Goal: Transaction & Acquisition: Download file/media

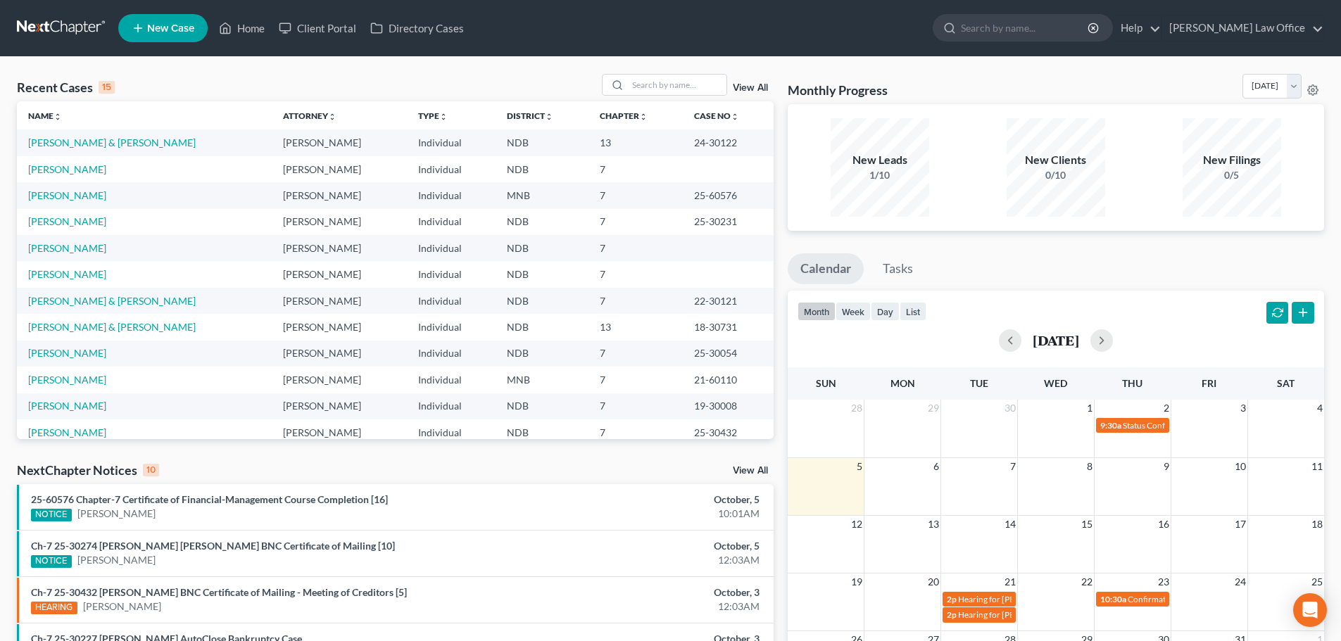
scroll to position [96, 0]
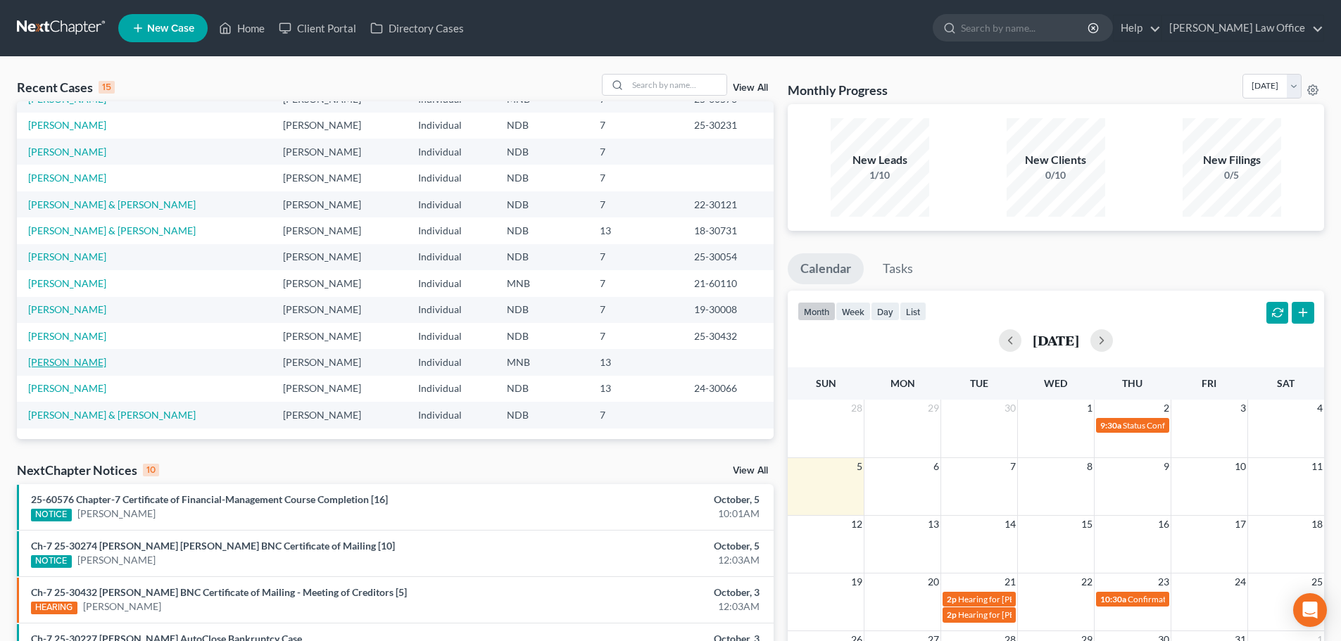
click at [42, 358] on link "[PERSON_NAME]" at bounding box center [67, 362] width 78 height 12
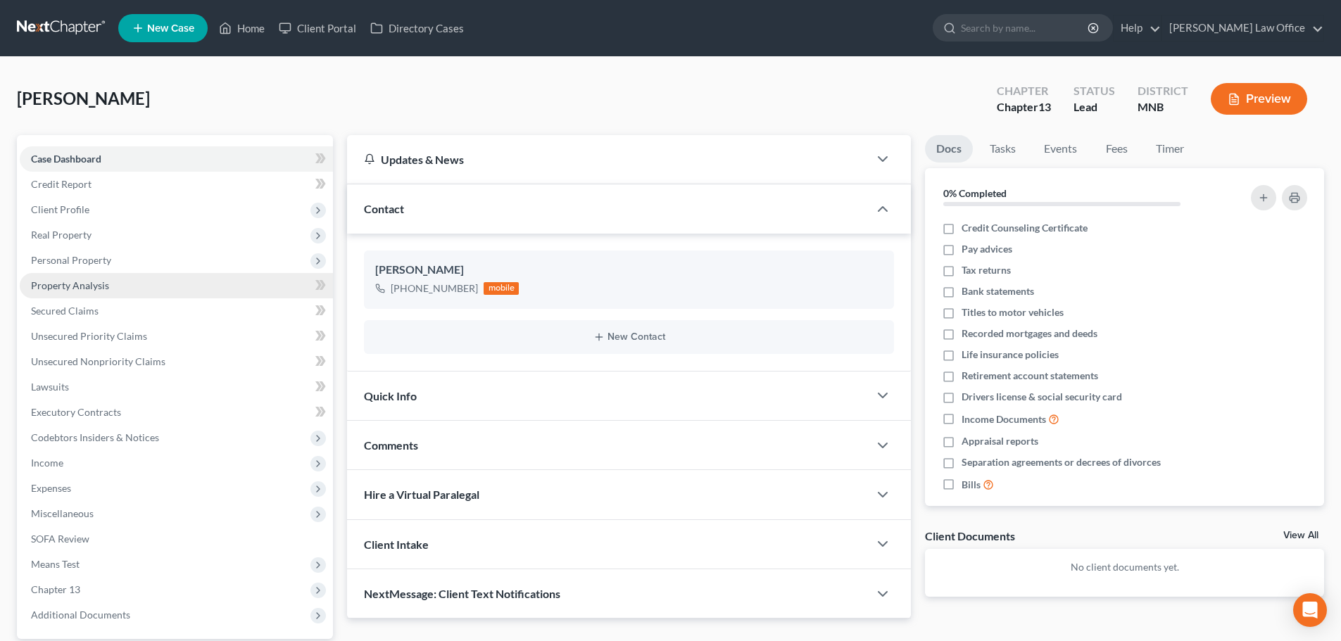
click at [137, 282] on link "Property Analysis" at bounding box center [176, 285] width 313 height 25
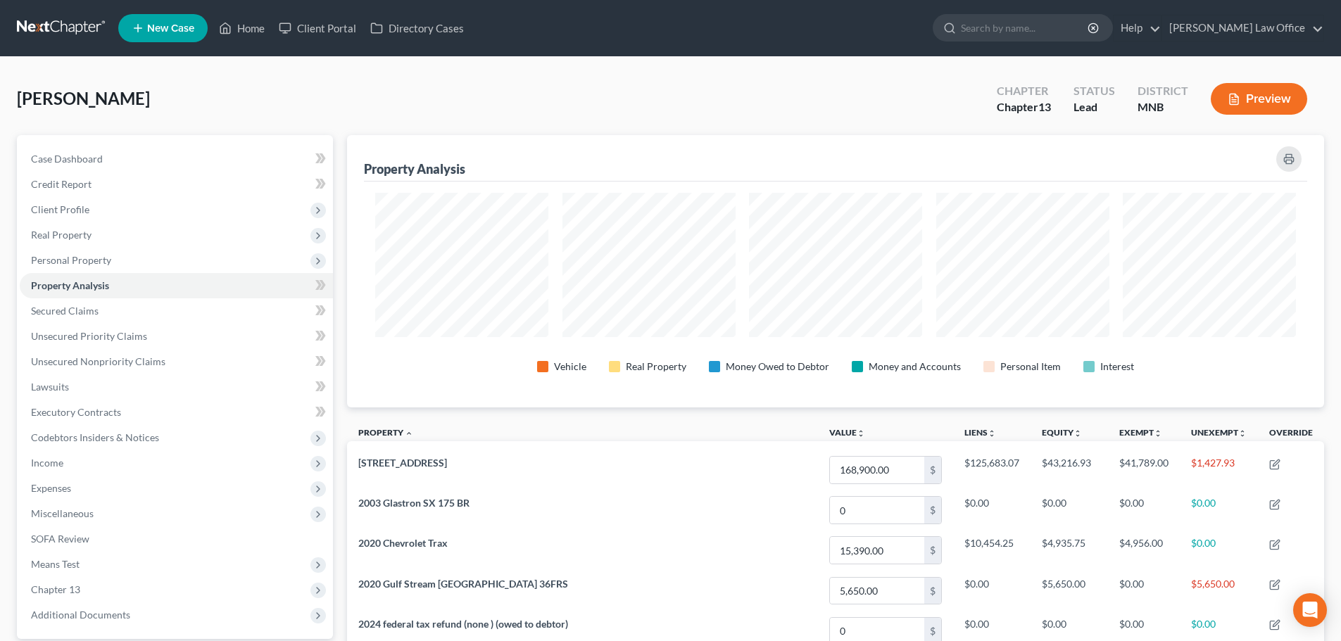
scroll to position [272, 977]
click at [1288, 153] on icon "button" at bounding box center [1288, 158] width 11 height 11
click at [61, 237] on span "Real Property" at bounding box center [61, 235] width 61 height 12
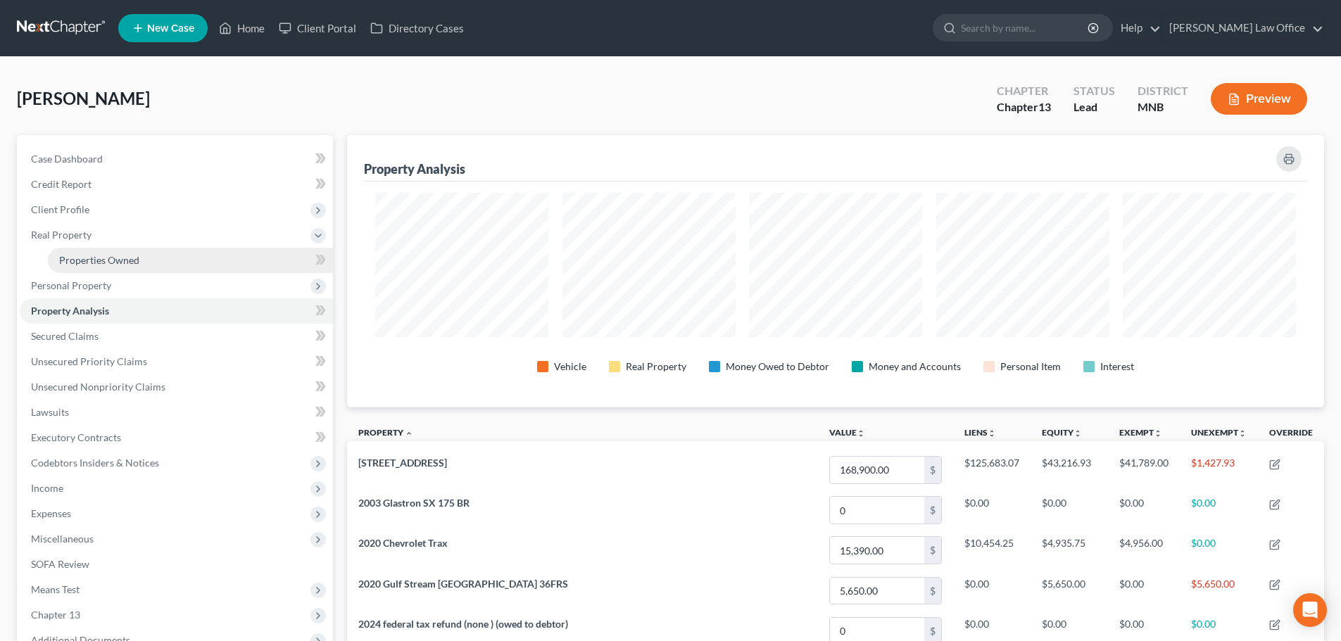
click at [81, 262] on span "Properties Owned" at bounding box center [99, 260] width 80 height 12
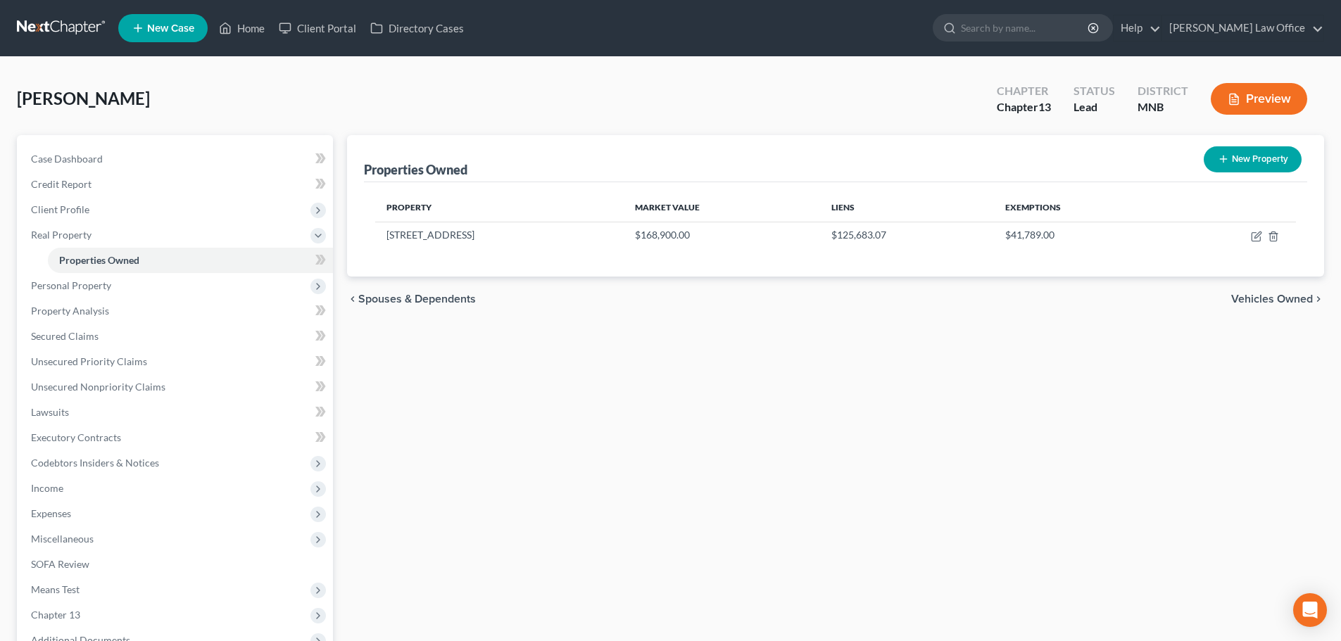
click at [1258, 90] on button "Preview" at bounding box center [1259, 99] width 96 height 32
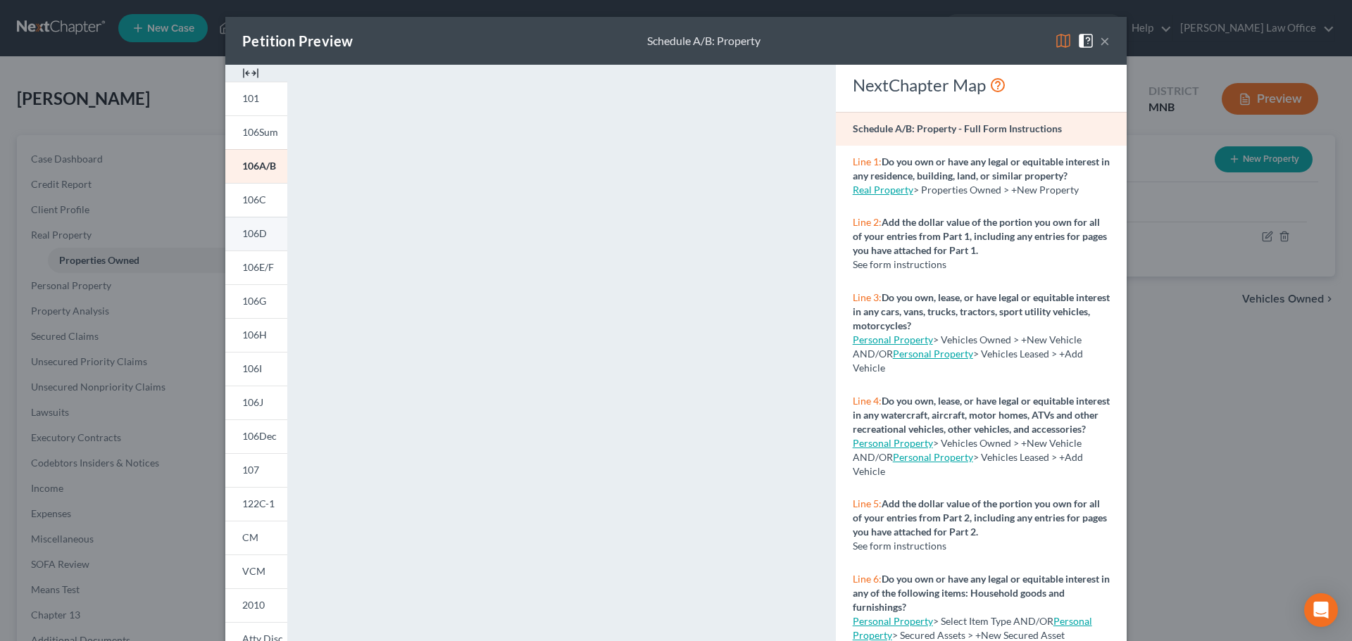
click at [255, 229] on span "106D" at bounding box center [254, 233] width 25 height 12
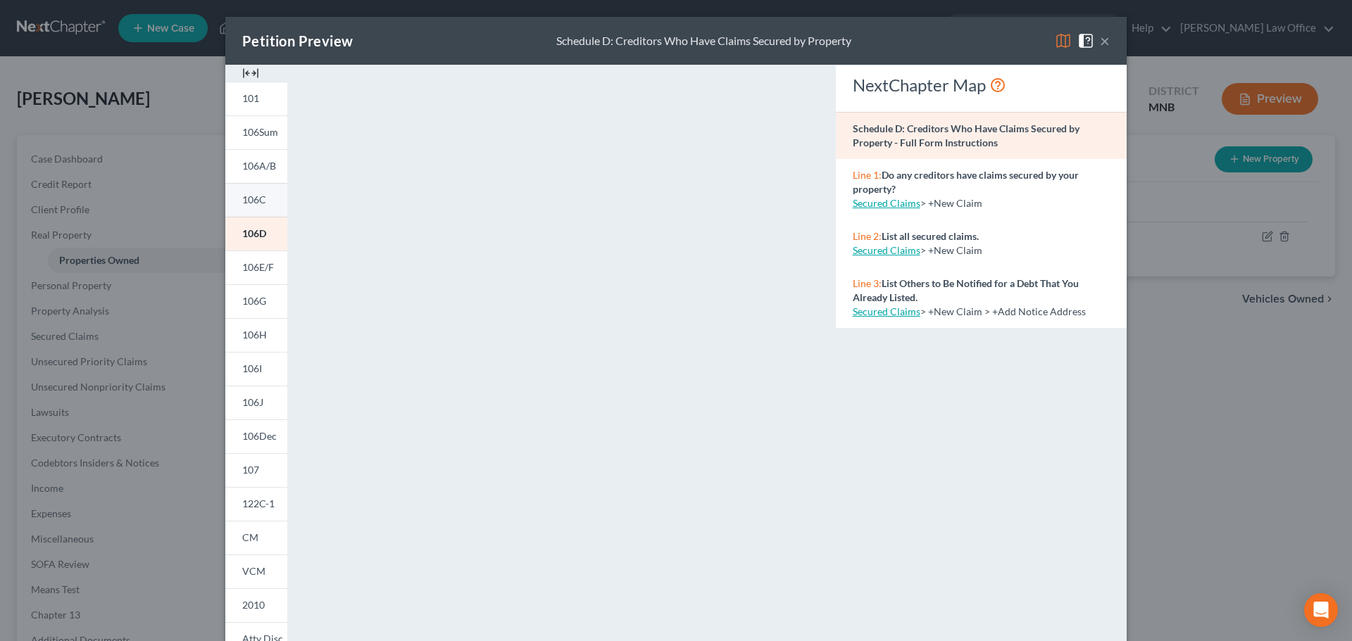
click at [255, 202] on span "106C" at bounding box center [254, 200] width 24 height 12
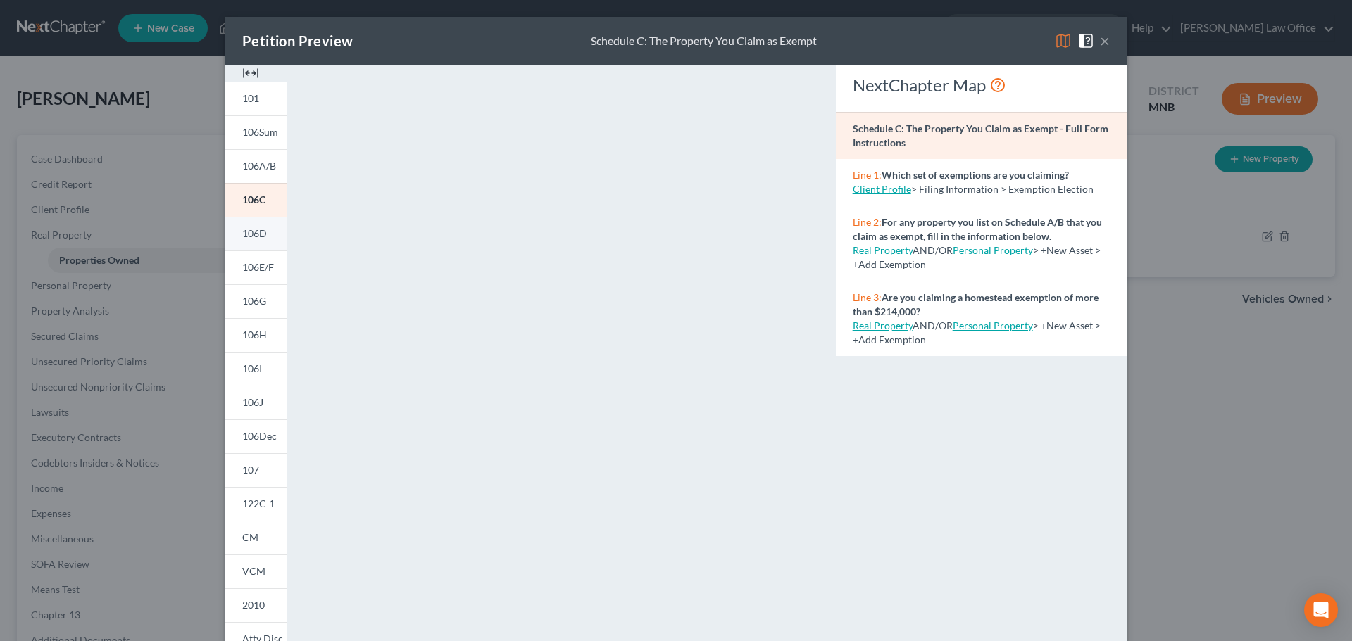
click at [242, 238] on span "106D" at bounding box center [254, 233] width 25 height 12
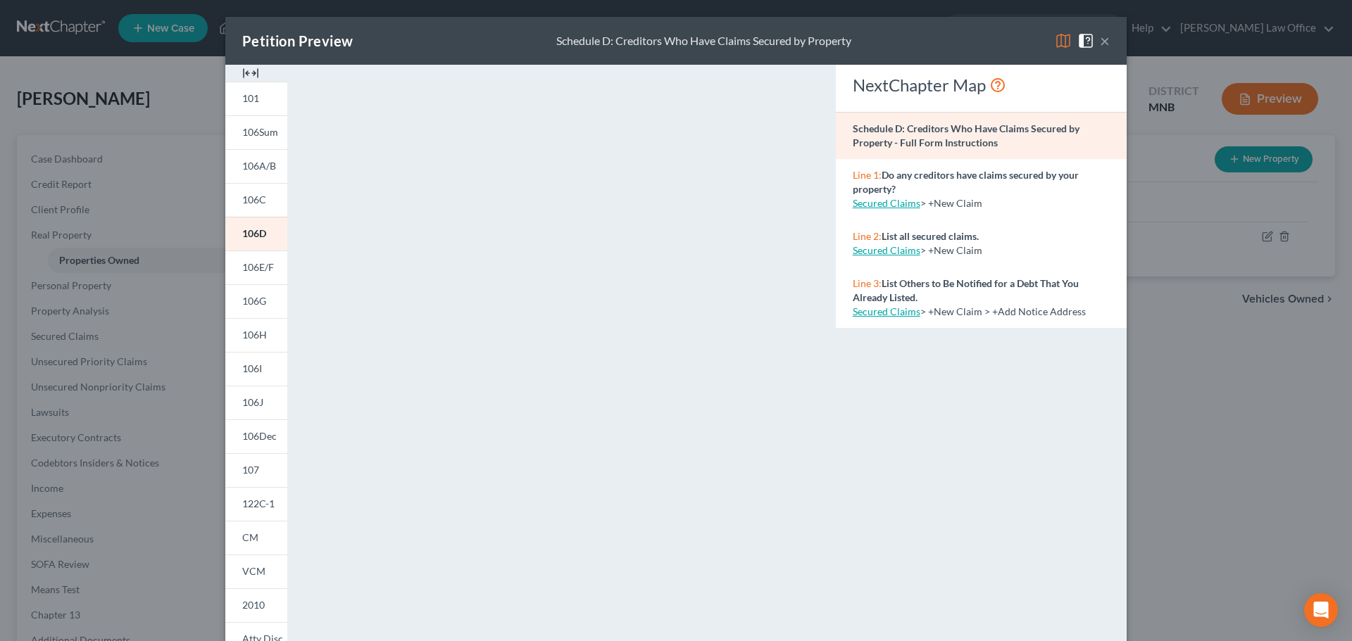
click at [1101, 46] on button "×" at bounding box center [1105, 40] width 10 height 17
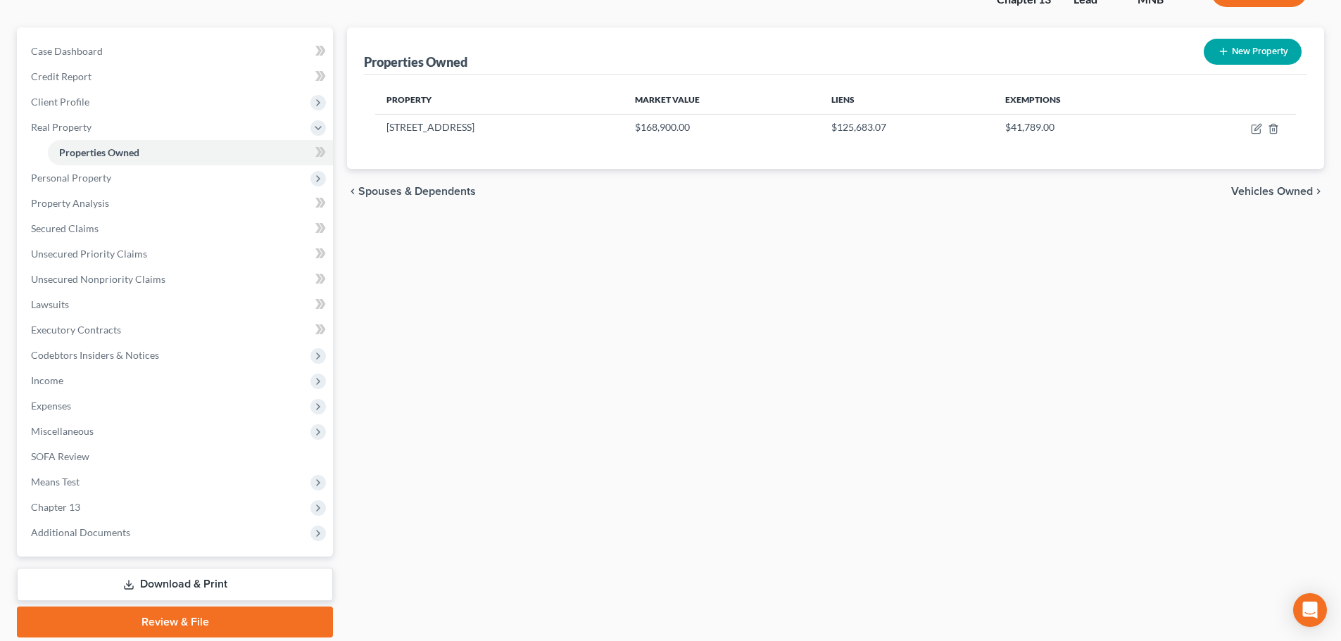
scroll to position [158, 0]
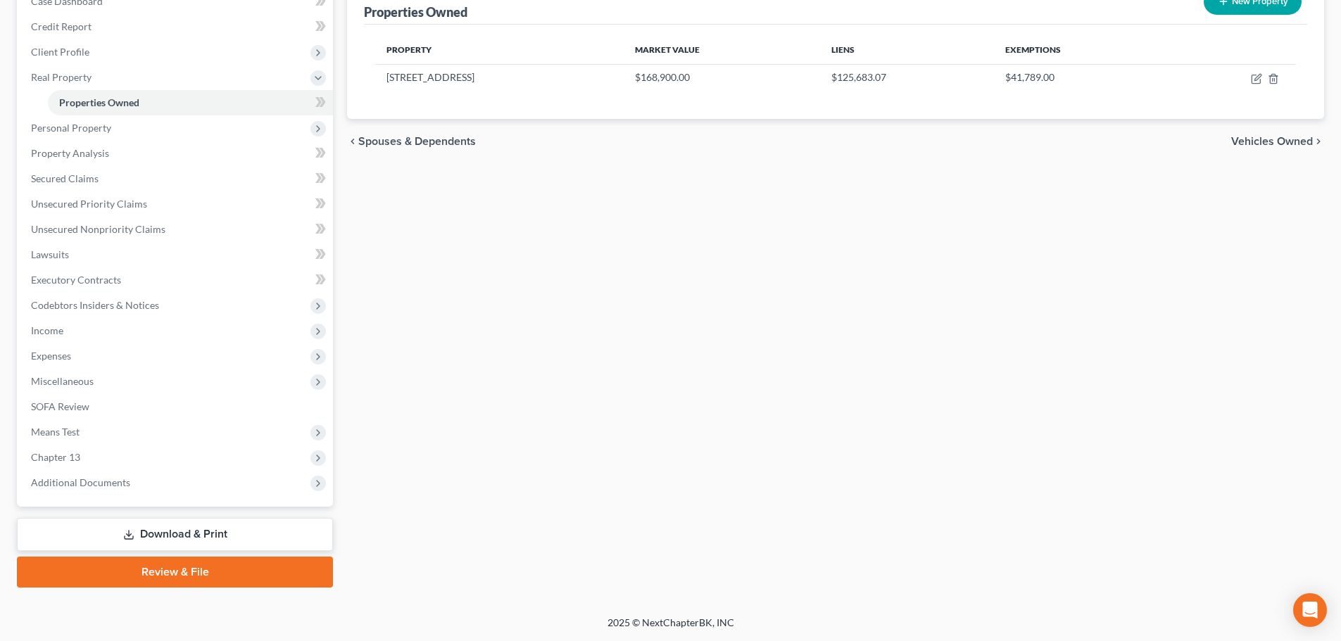
click at [201, 541] on link "Download & Print" at bounding box center [175, 534] width 316 height 33
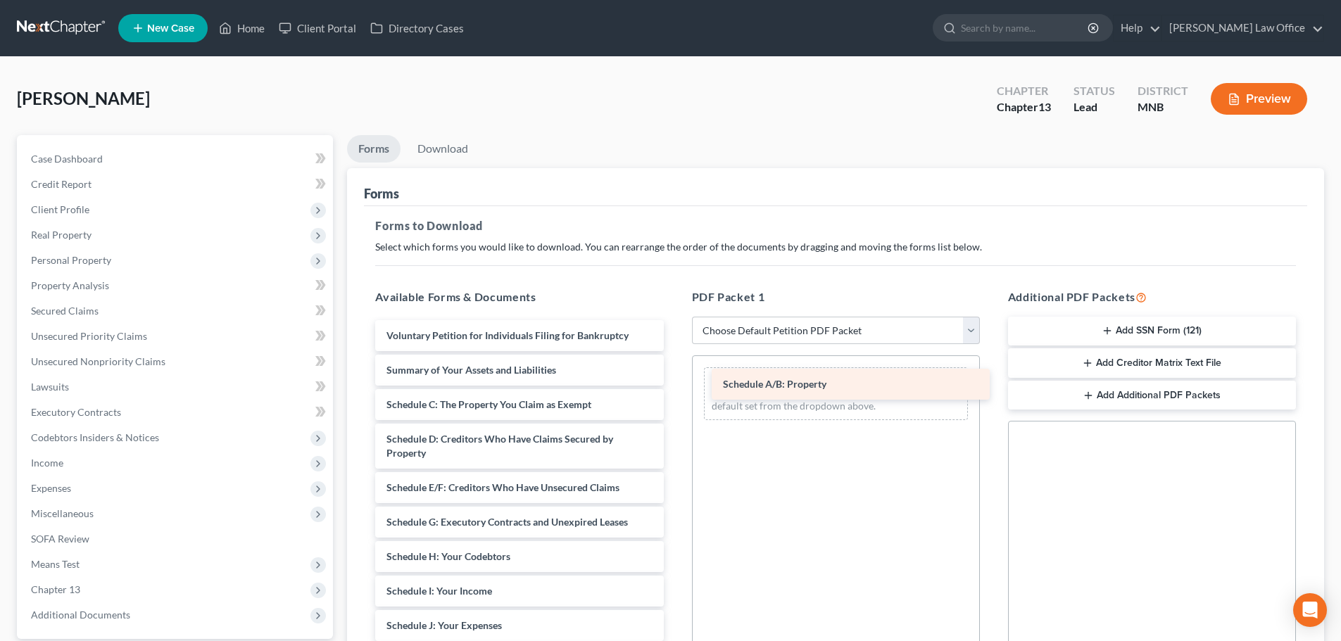
drag, startPoint x: 479, startPoint y: 396, endPoint x: 815, endPoint y: 375, distance: 337.2
click at [674, 375] on div "Schedule A/B: Property Voluntary Petition for Individuals Filing for Bankruptcy…" at bounding box center [519, 615] width 310 height 591
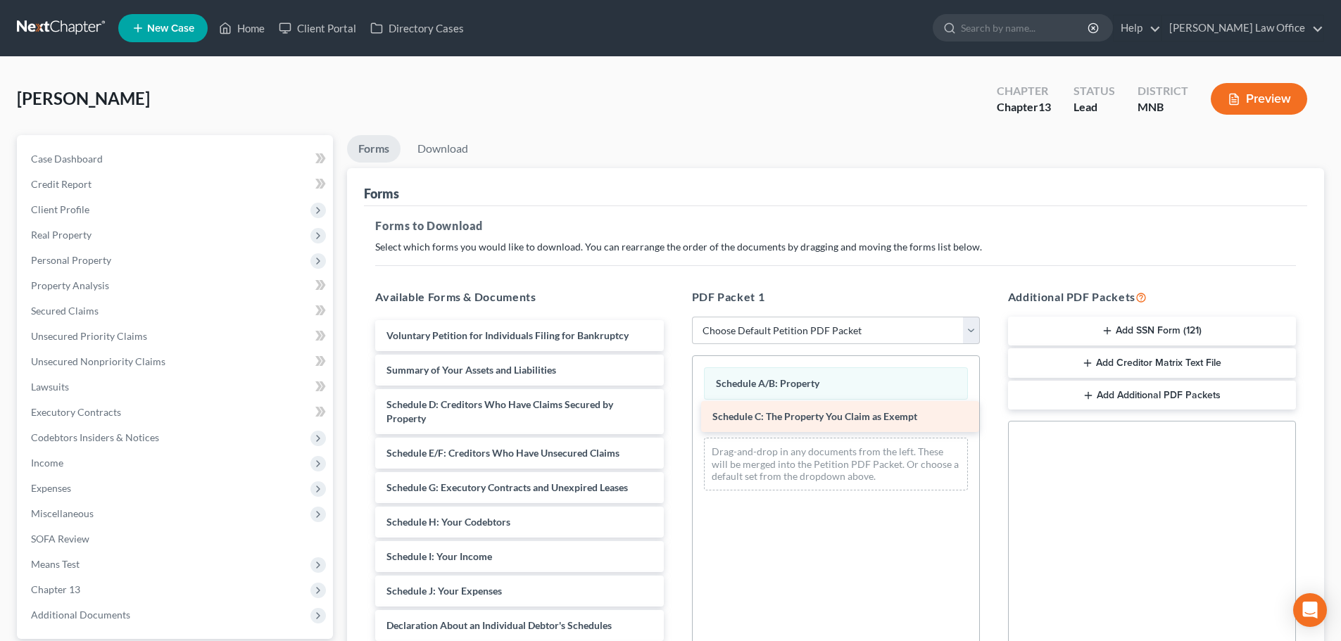
drag, startPoint x: 494, startPoint y: 400, endPoint x: 819, endPoint y: 410, distance: 326.1
click at [674, 410] on div "Schedule C: The Property You Claim as Exempt Voluntary Petition for Individuals…" at bounding box center [519, 598] width 310 height 556
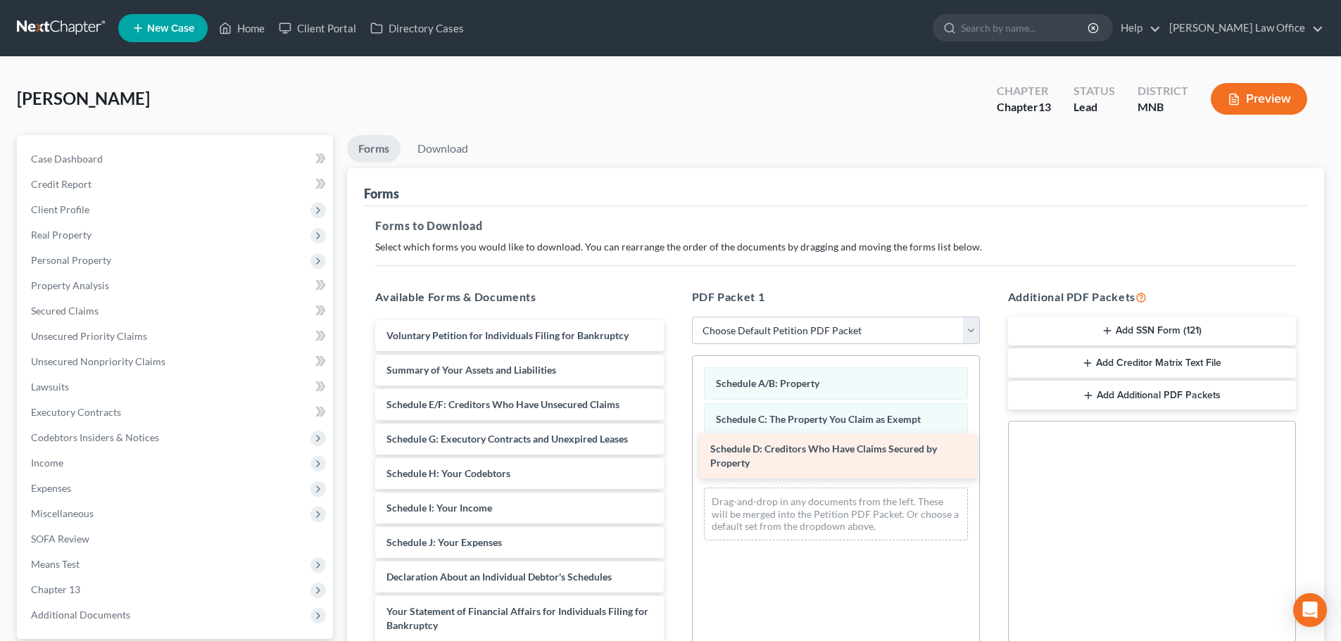
drag, startPoint x: 463, startPoint y: 400, endPoint x: 788, endPoint y: 456, distance: 329.4
click at [674, 456] on div "Schedule D: Creditors Who Have Claims Secured by Property Voluntary Petition fo…" at bounding box center [519, 574] width 310 height 508
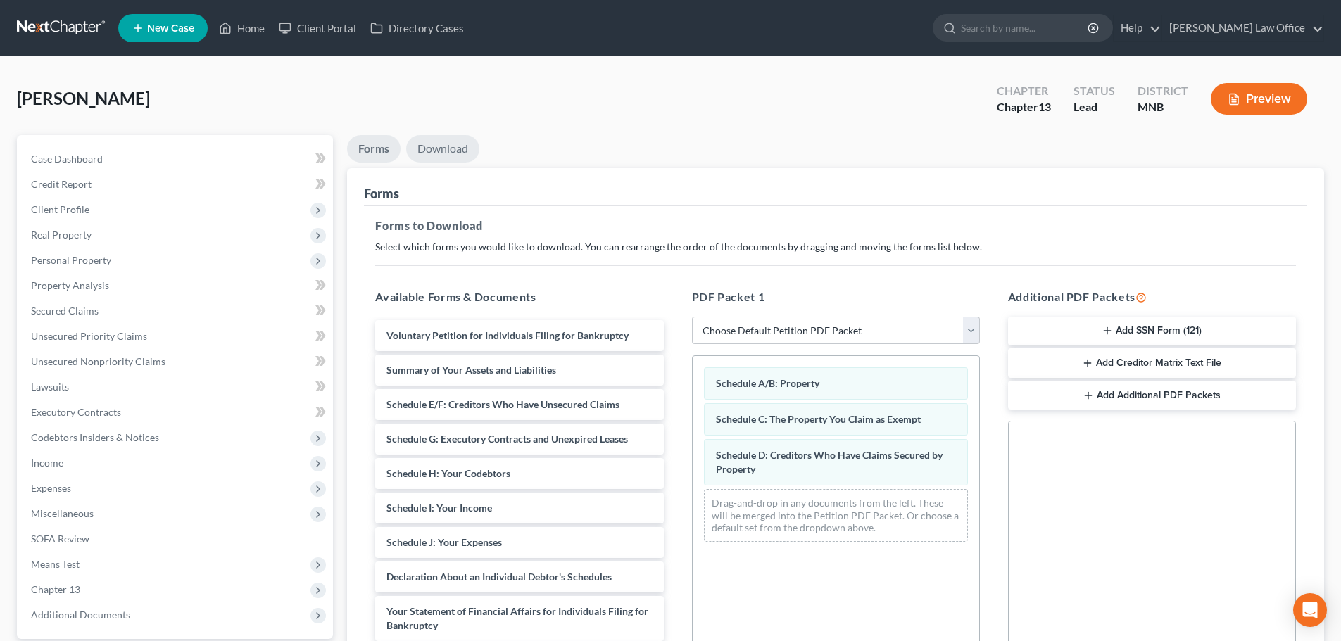
click at [441, 156] on link "Download" at bounding box center [442, 148] width 73 height 27
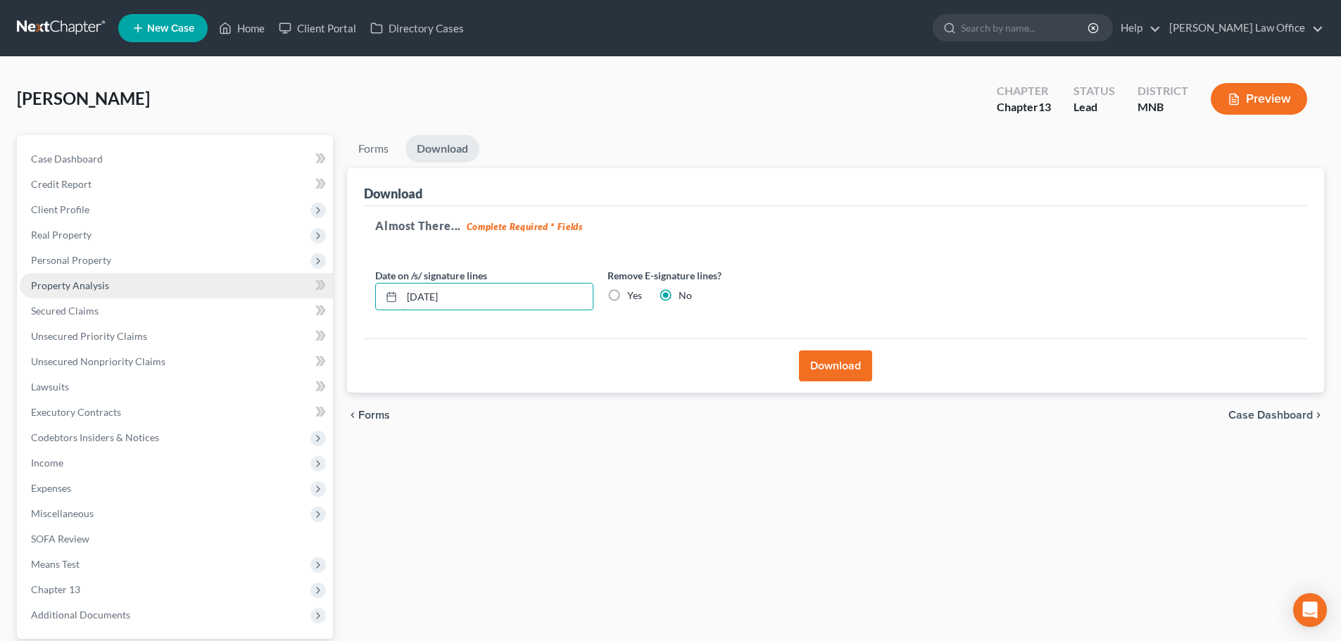
drag, startPoint x: 479, startPoint y: 297, endPoint x: 91, endPoint y: 281, distance: 389.0
click at [91, 281] on div "Petition Navigation Case Dashboard Payments Invoices Payments Payments Credit R…" at bounding box center [670, 427] width 1321 height 585
click at [627, 296] on label "Yes" at bounding box center [634, 296] width 15 height 14
click at [633, 296] on input "Yes" at bounding box center [637, 293] width 9 height 9
radio input "true"
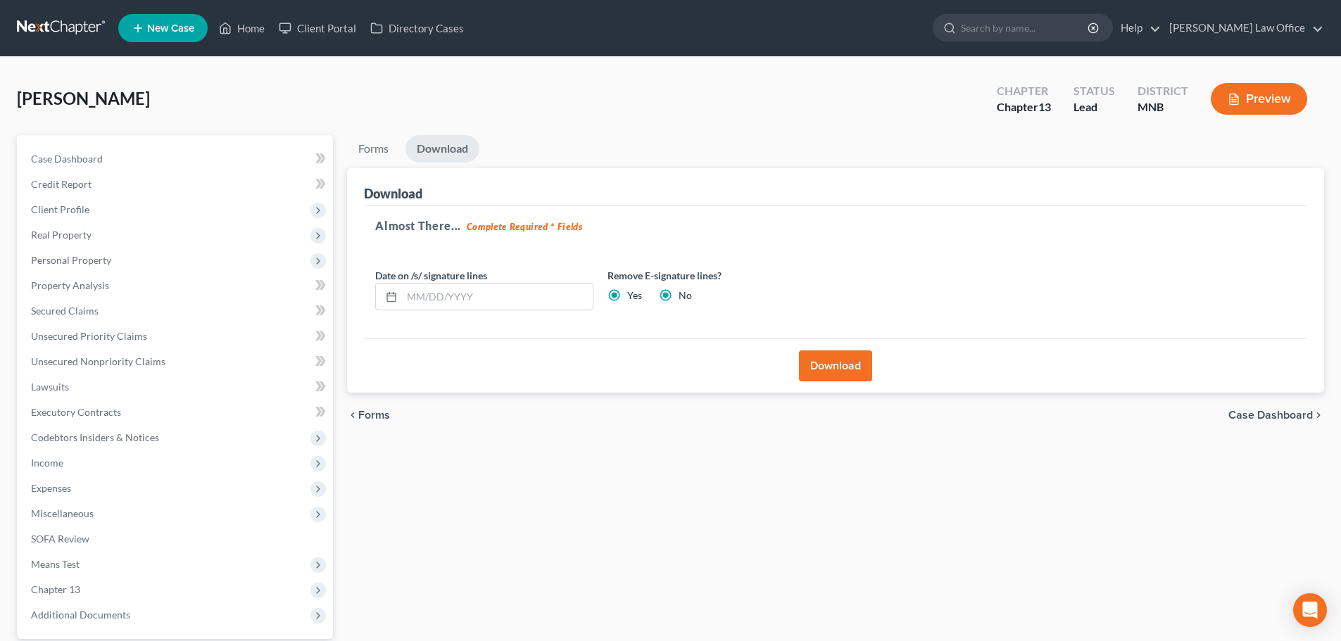
radio input "false"
click at [838, 363] on button "Download" at bounding box center [835, 366] width 73 height 31
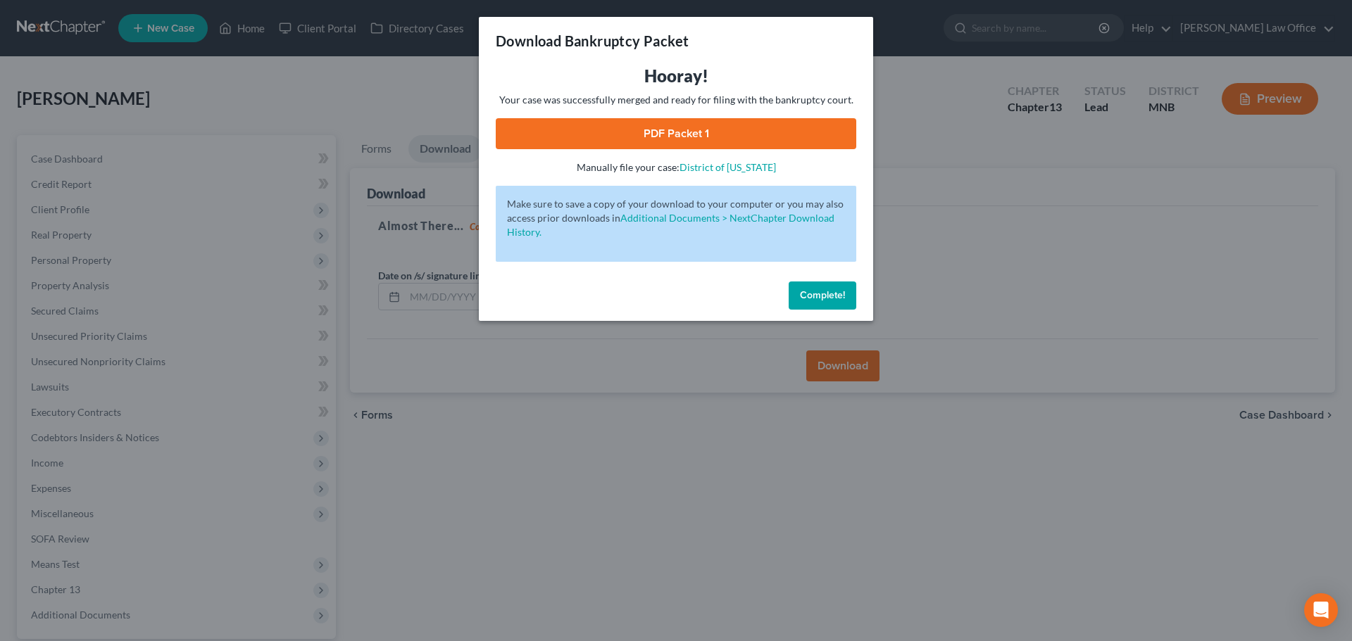
click at [679, 138] on link "PDF Packet 1" at bounding box center [676, 133] width 360 height 31
click at [800, 291] on span "Complete!" at bounding box center [822, 295] width 45 height 12
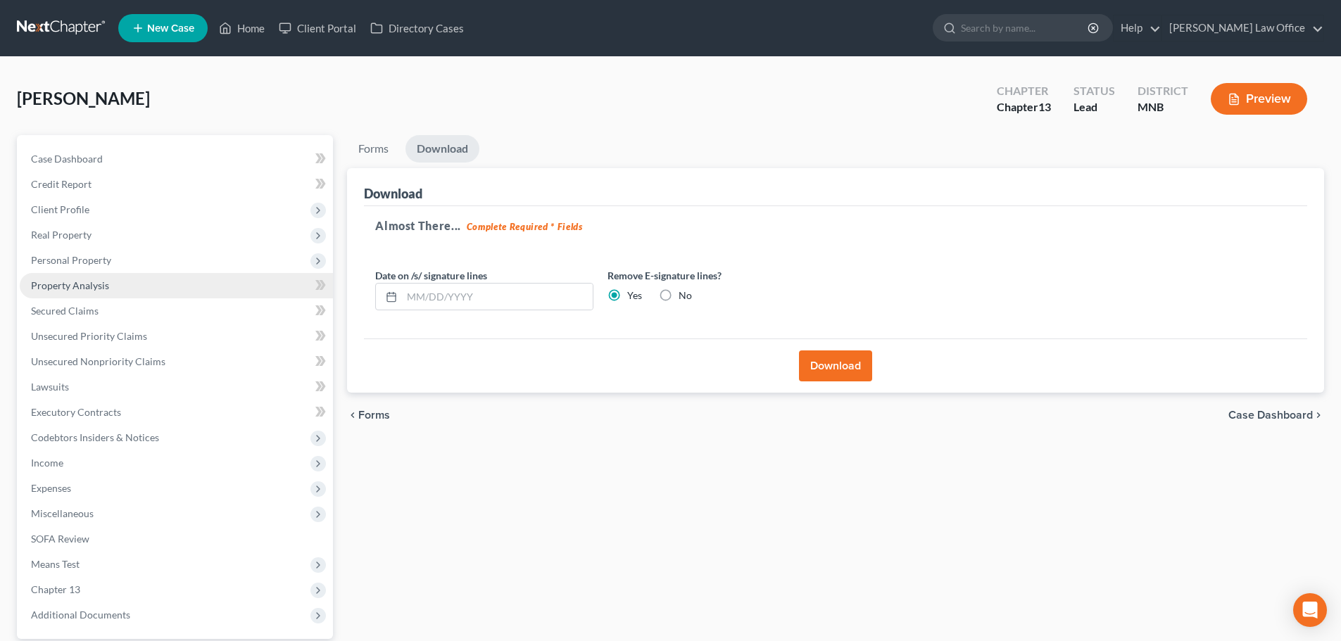
click at [68, 289] on span "Property Analysis" at bounding box center [70, 285] width 78 height 12
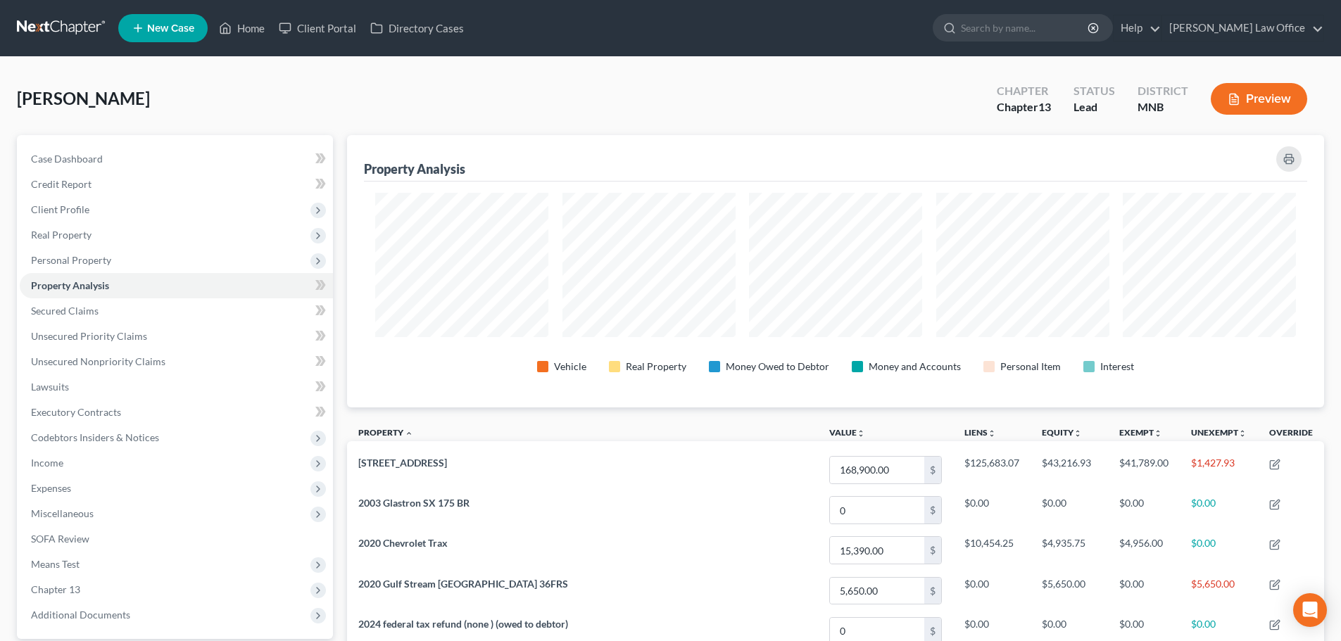
scroll to position [272, 977]
click at [1289, 153] on icon "button" at bounding box center [1288, 158] width 11 height 11
